Goal: Navigation & Orientation: Find specific page/section

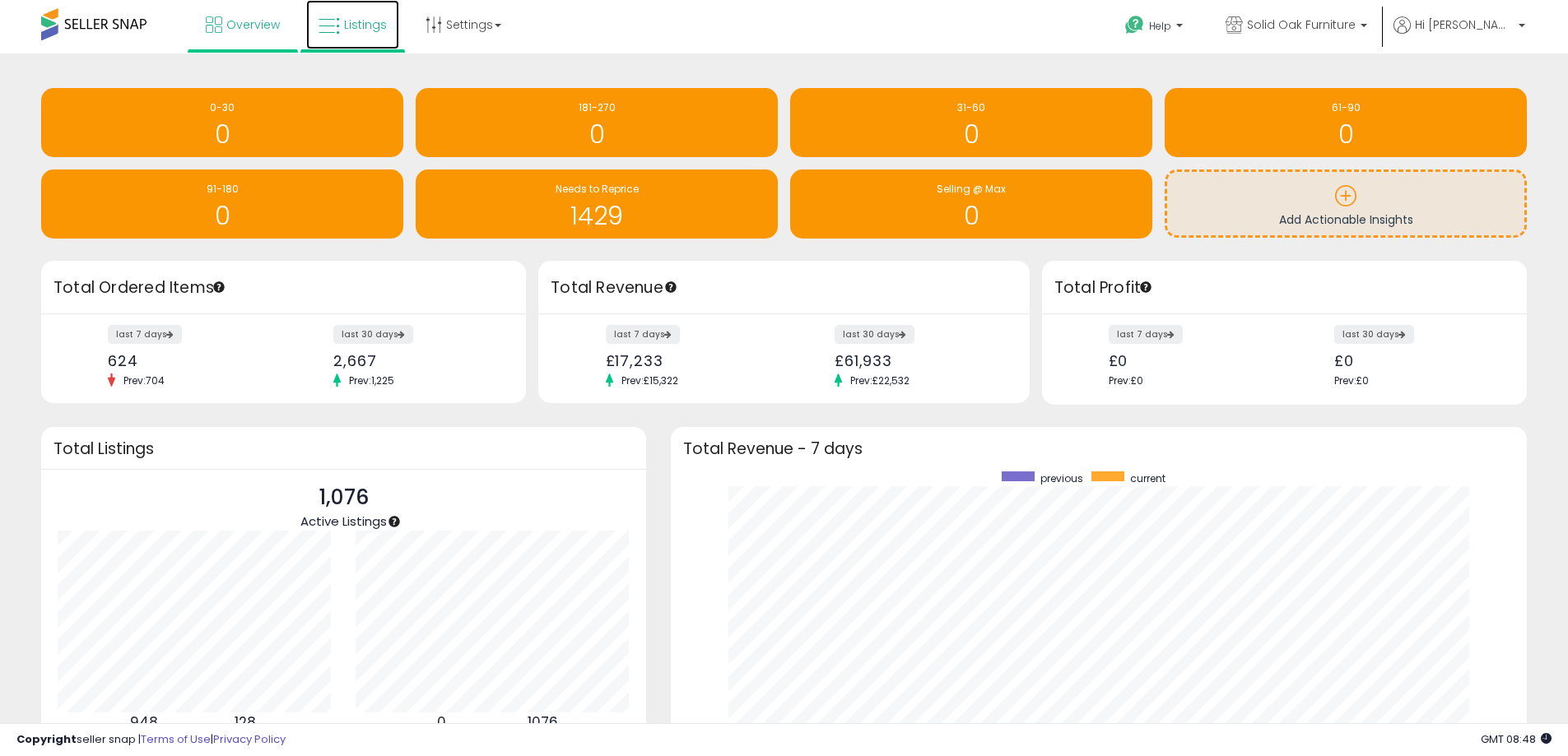
click at [325, 41] on link "Listings" at bounding box center [352, 24] width 93 height 50
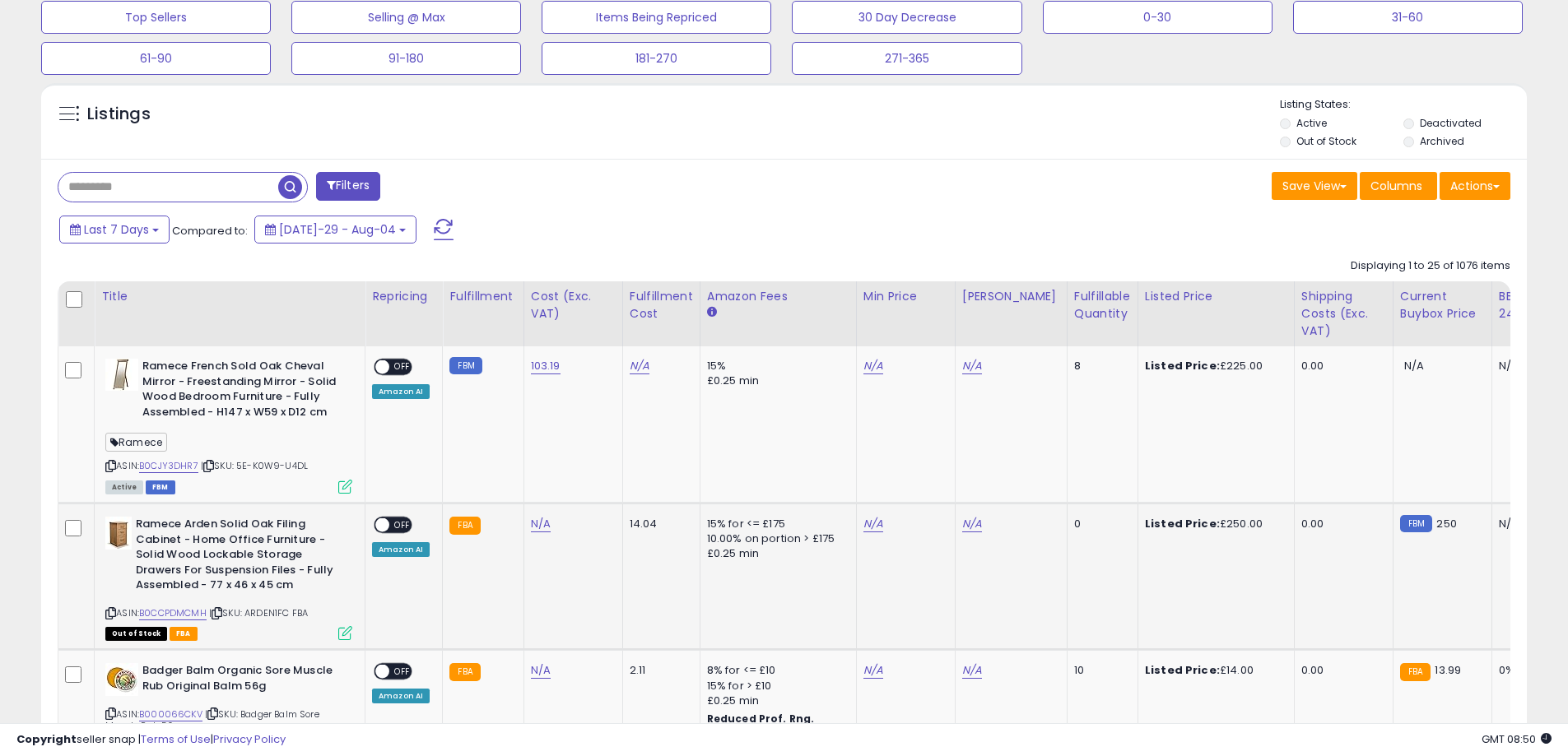
scroll to position [494, 0]
